Goal: Information Seeking & Learning: Learn about a topic

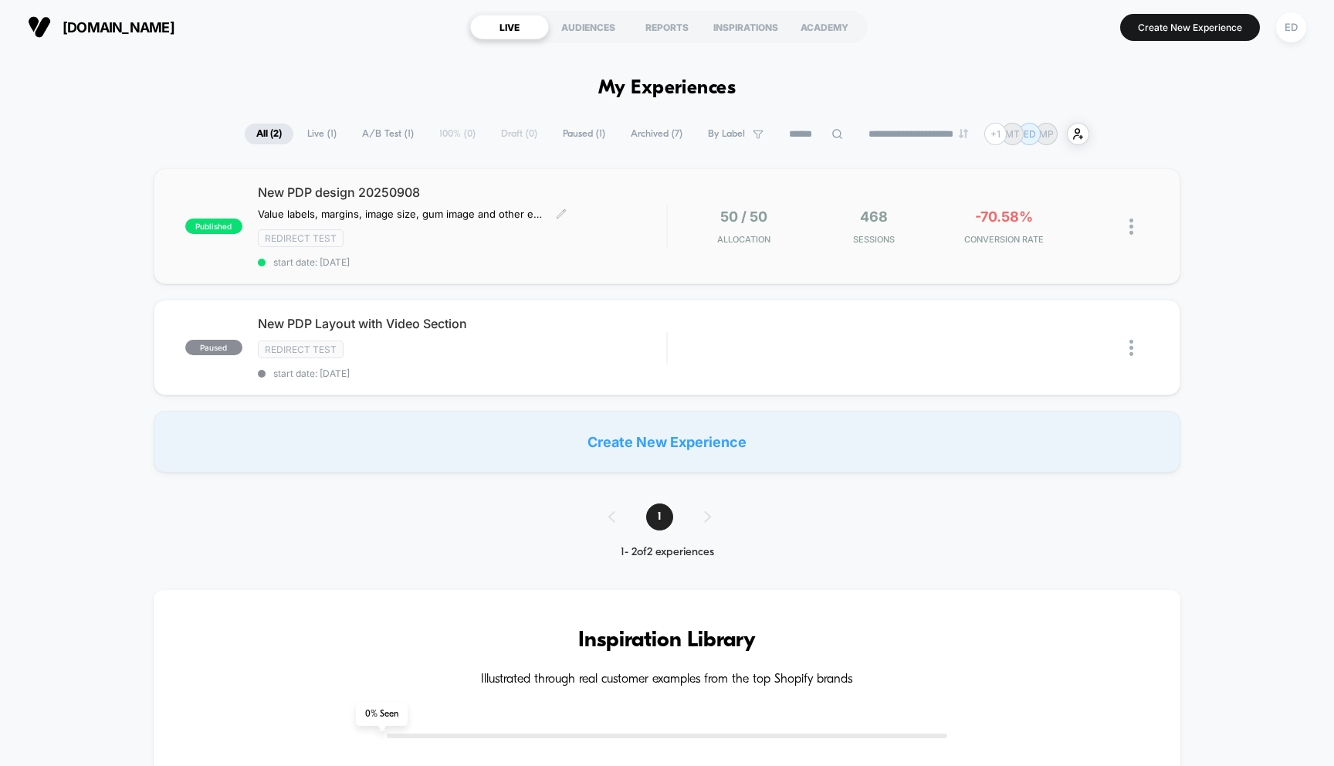
click at [395, 200] on div "New PDP design 20250908 Value labels, margins, image size, gum image and other …" at bounding box center [462, 226] width 409 height 83
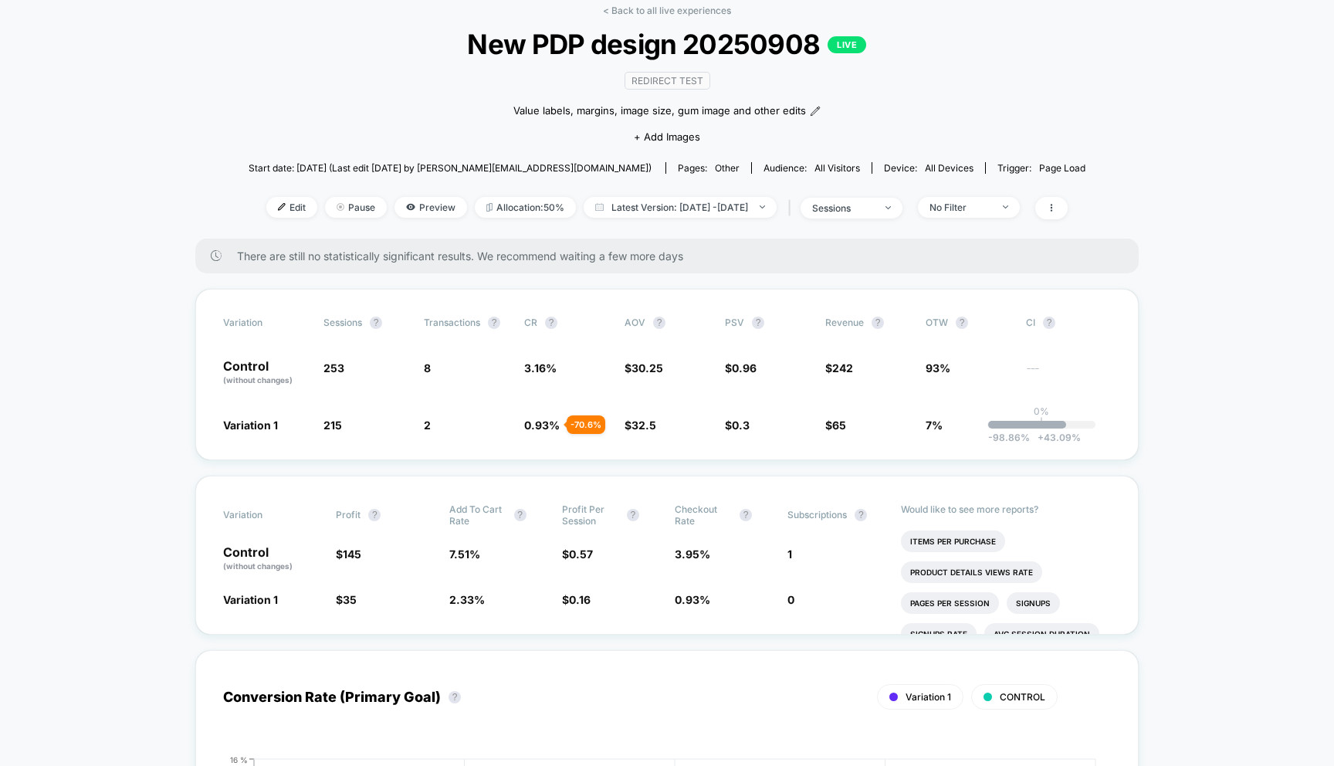
scroll to position [77, 0]
